Goal: Navigation & Orientation: Find specific page/section

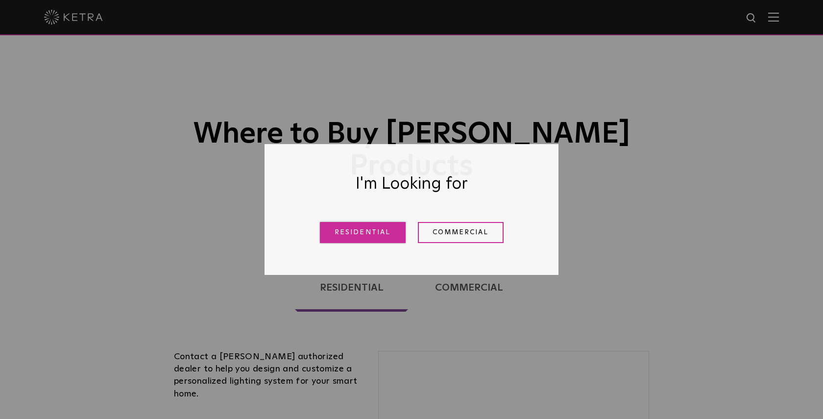
click at [335, 226] on link "Residential" at bounding box center [363, 232] width 86 height 21
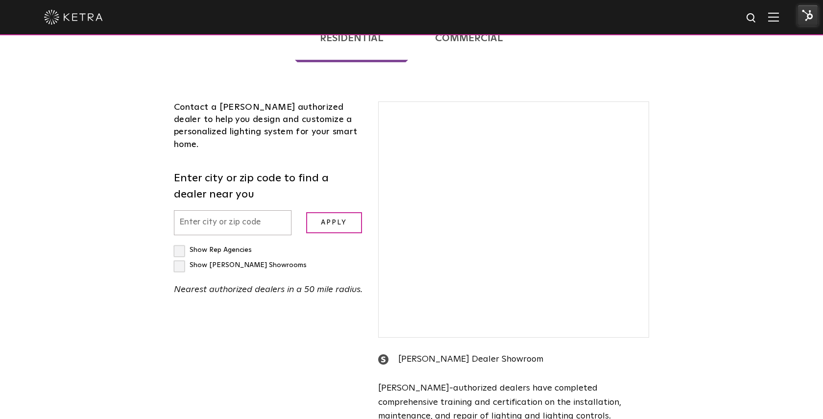
scroll to position [250, 0]
click at [267, 210] on input "text" at bounding box center [233, 222] width 118 height 25
type input "37204"
click at [306, 212] on input "Apply" at bounding box center [334, 222] width 56 height 21
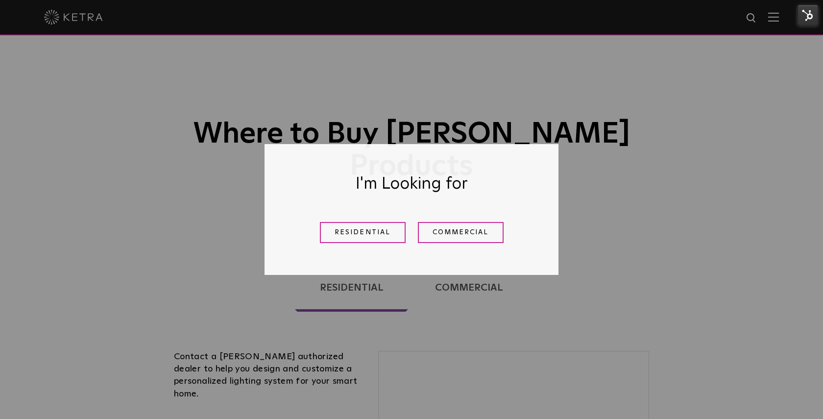
click at [337, 216] on div "Residential Commercial" at bounding box center [411, 233] width 245 height 36
click at [337, 222] on link "Residential" at bounding box center [363, 232] width 86 height 21
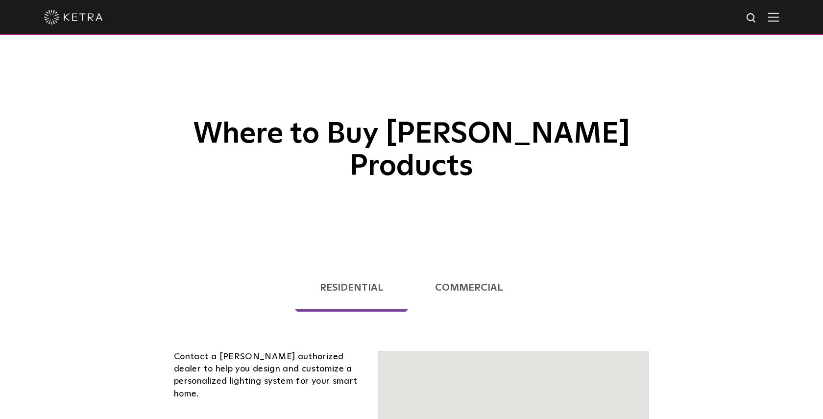
scroll to position [309, 0]
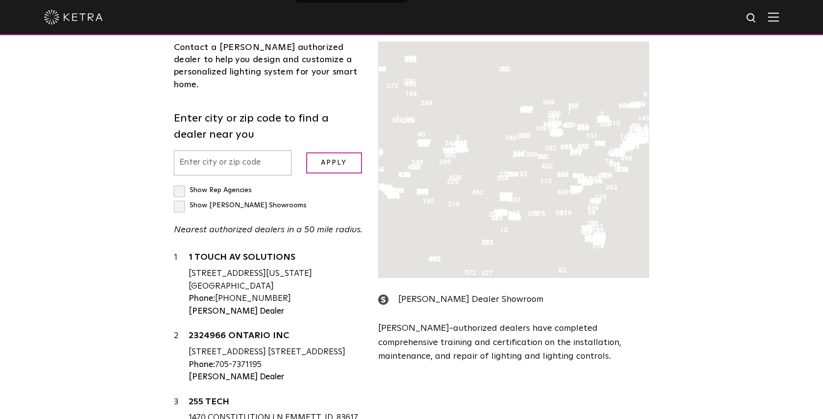
click at [224, 150] on input "text" at bounding box center [233, 162] width 118 height 25
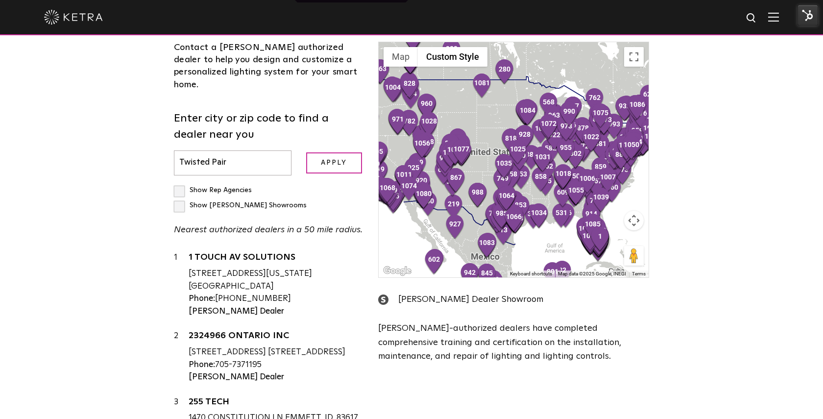
type input "Twisted Pair"
click at [306, 152] on input "Apply" at bounding box center [334, 162] width 56 height 21
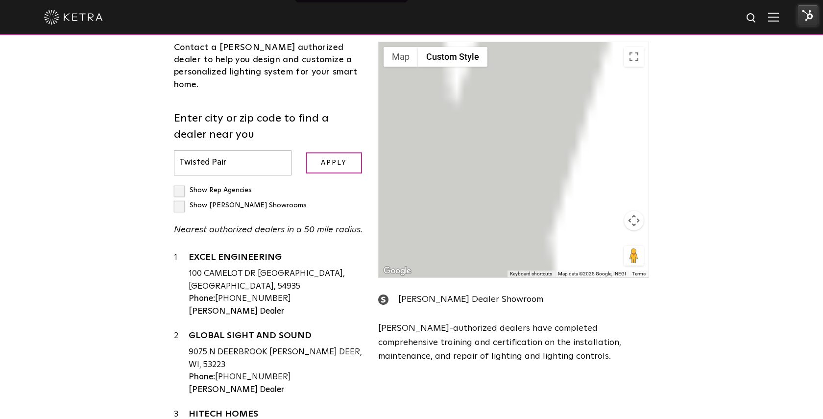
click at [331, 128] on form "Enter city or zip code to find a dealer near you Twisted Pair Apply" at bounding box center [269, 143] width 190 height 65
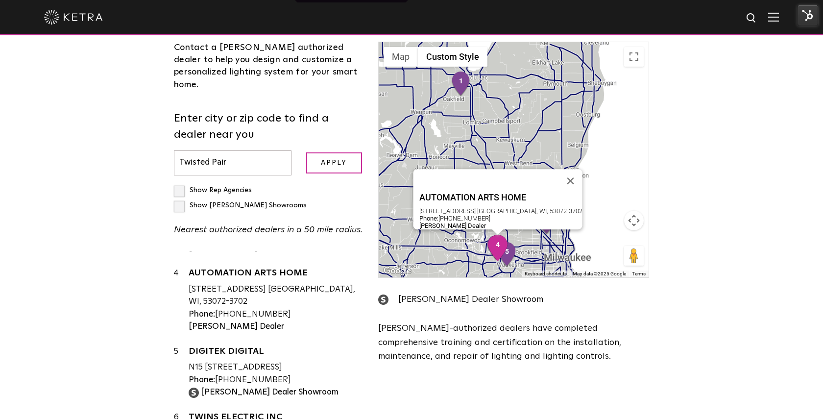
scroll to position [236, 0]
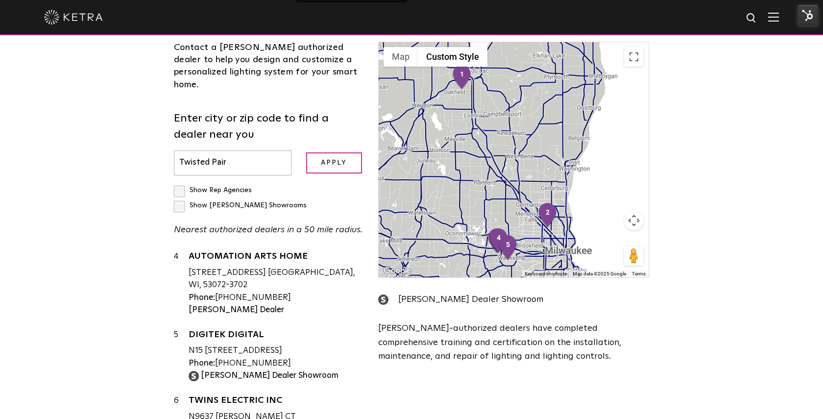
click at [307, 198] on div "Show [PERSON_NAME] Showrooms" at bounding box center [240, 205] width 133 height 15
click at [296, 202] on label "Show [PERSON_NAME] Showrooms" at bounding box center [240, 205] width 133 height 7
click at [180, 183] on input "Show [PERSON_NAME] Showrooms" at bounding box center [177, 186] width 6 height 6
checkbox input "true"
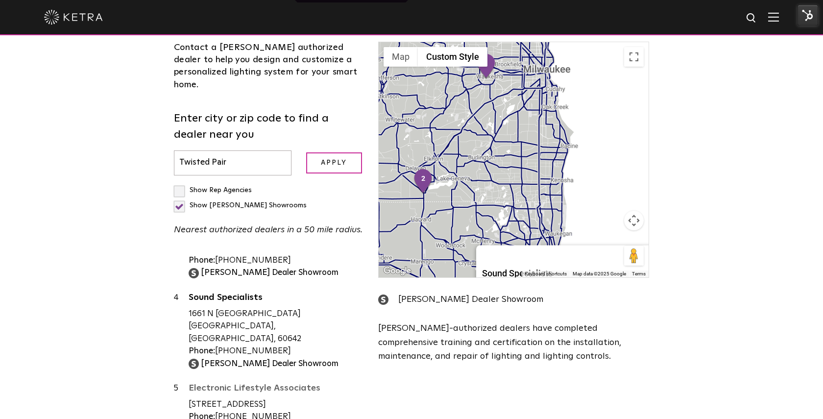
scroll to position [0, 0]
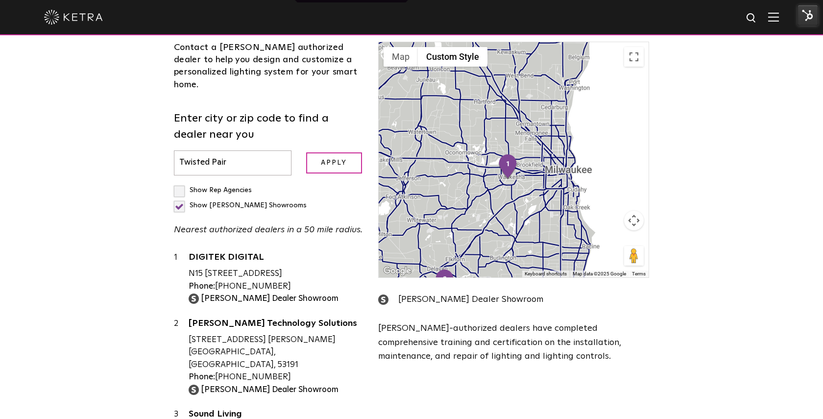
click at [243, 150] on input "Twisted Pair" at bounding box center [233, 162] width 118 height 25
type input "37204"
click at [306, 152] on input "Apply" at bounding box center [334, 162] width 56 height 21
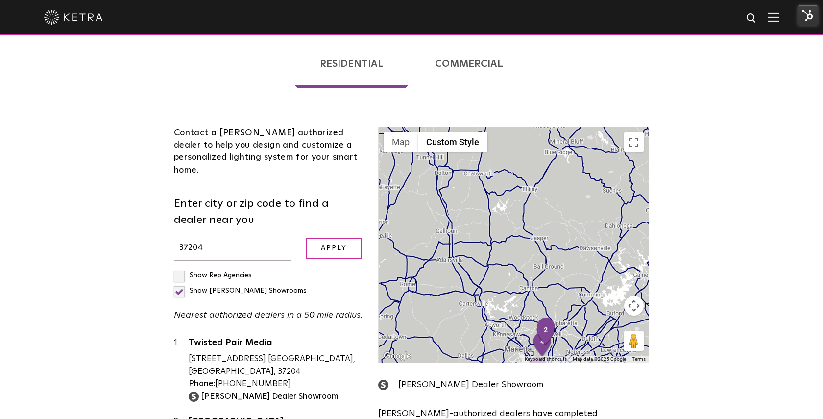
scroll to position [241, 0]
